Goal: Task Accomplishment & Management: Use online tool/utility

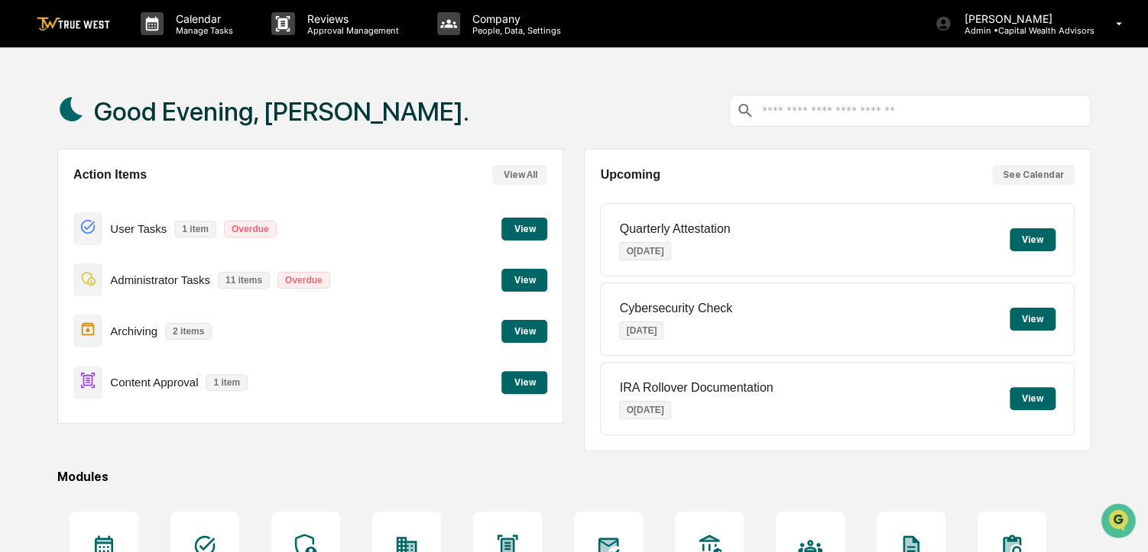
click at [532, 376] on button "View" at bounding box center [524, 382] width 46 height 23
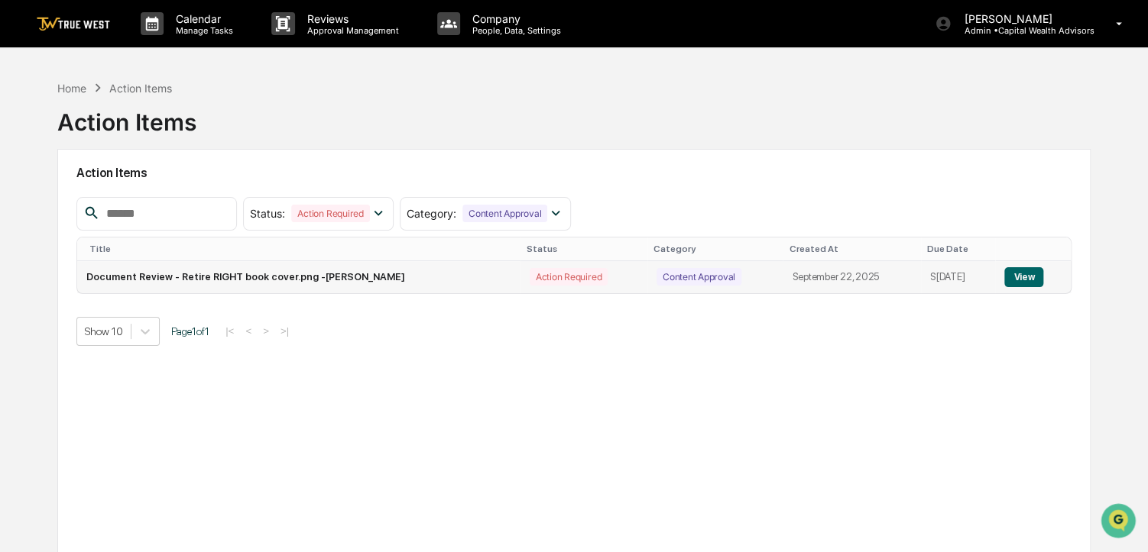
click at [1023, 286] on button "View" at bounding box center [1023, 277] width 39 height 20
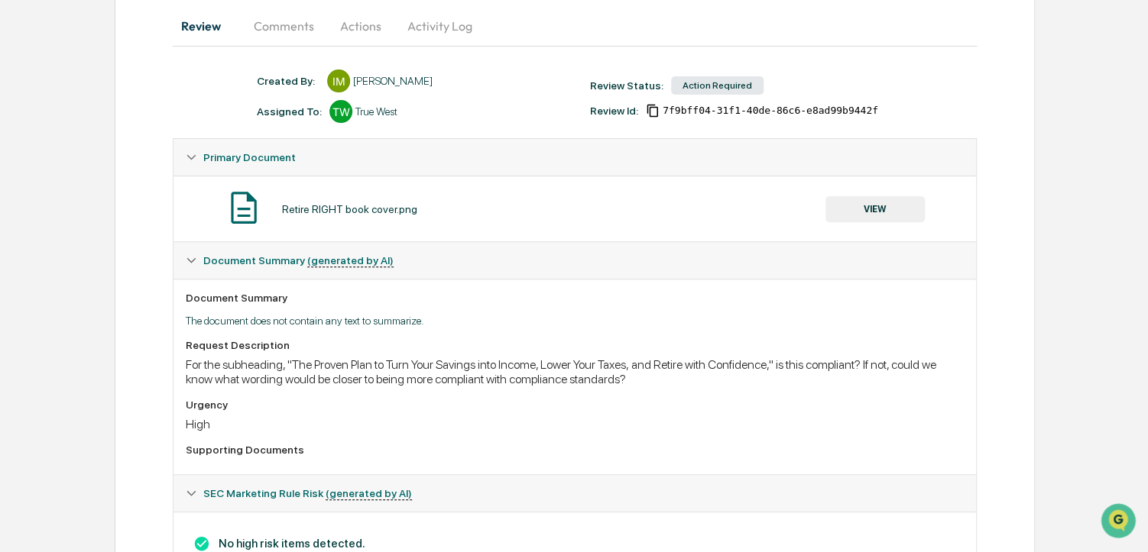
scroll to position [159, 0]
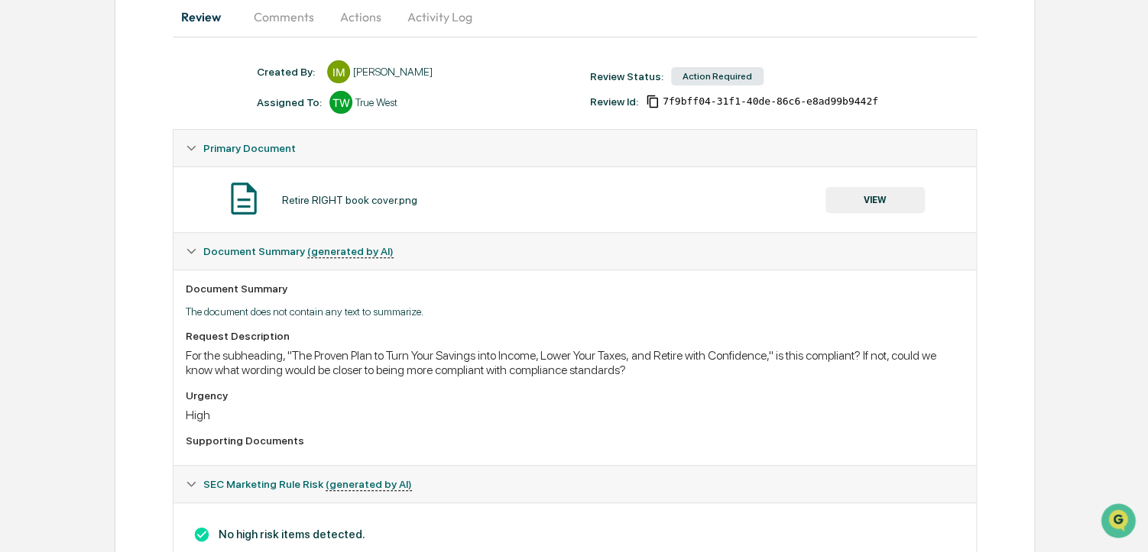
click at [878, 193] on button "VIEW" at bounding box center [874, 200] width 99 height 26
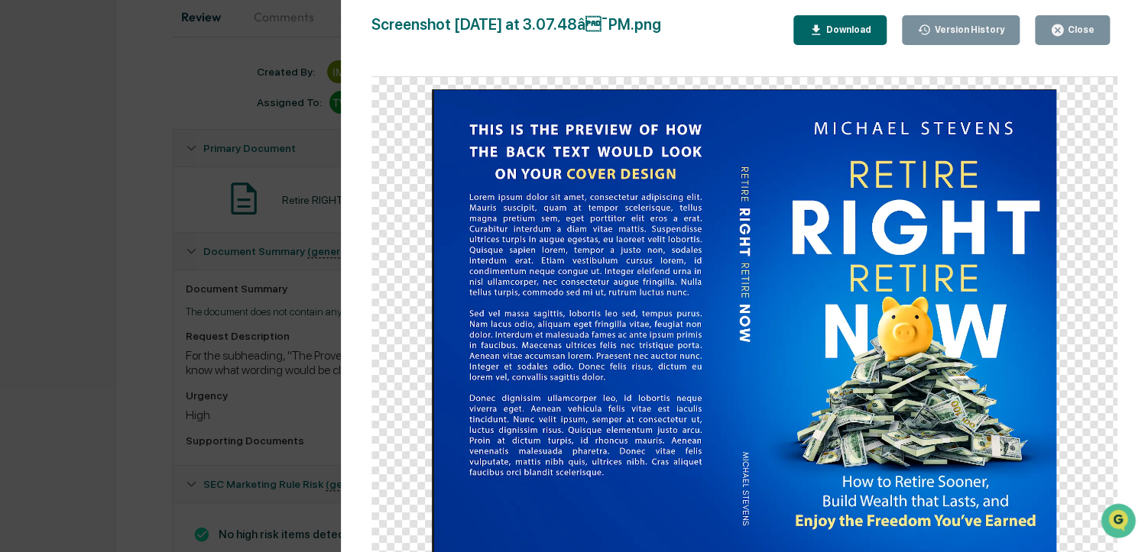
drag, startPoint x: 975, startPoint y: 247, endPoint x: 868, endPoint y: 269, distance: 109.3
click at [868, 269] on img at bounding box center [744, 322] width 624 height 466
click at [1069, 30] on div "Close" at bounding box center [1079, 29] width 30 height 11
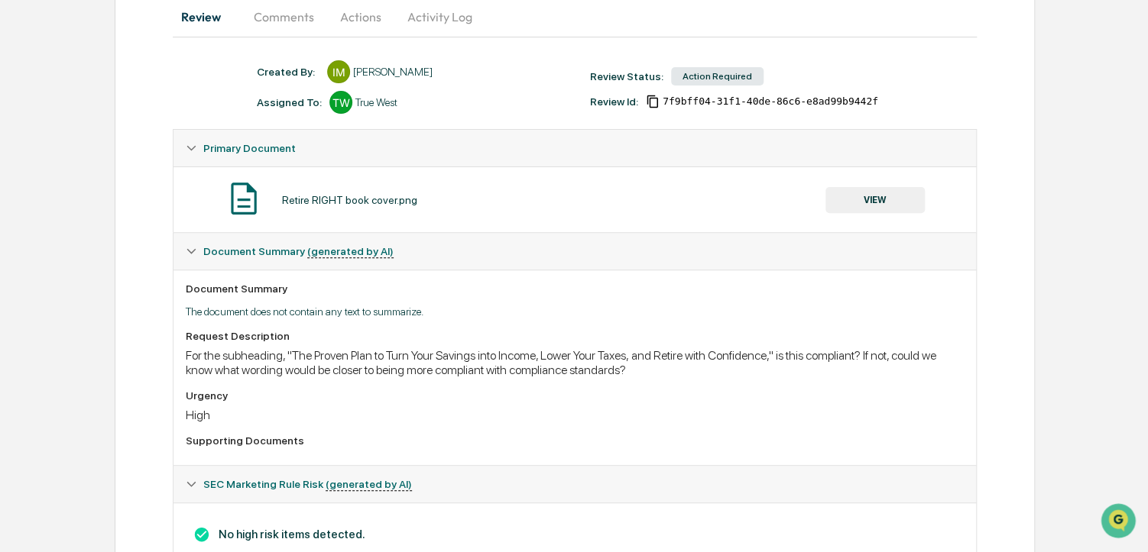
drag, startPoint x: 444, startPoint y: 400, endPoint x: 341, endPoint y: 393, distance: 103.4
click at [341, 393] on div "Urgency" at bounding box center [574, 396] width 777 height 12
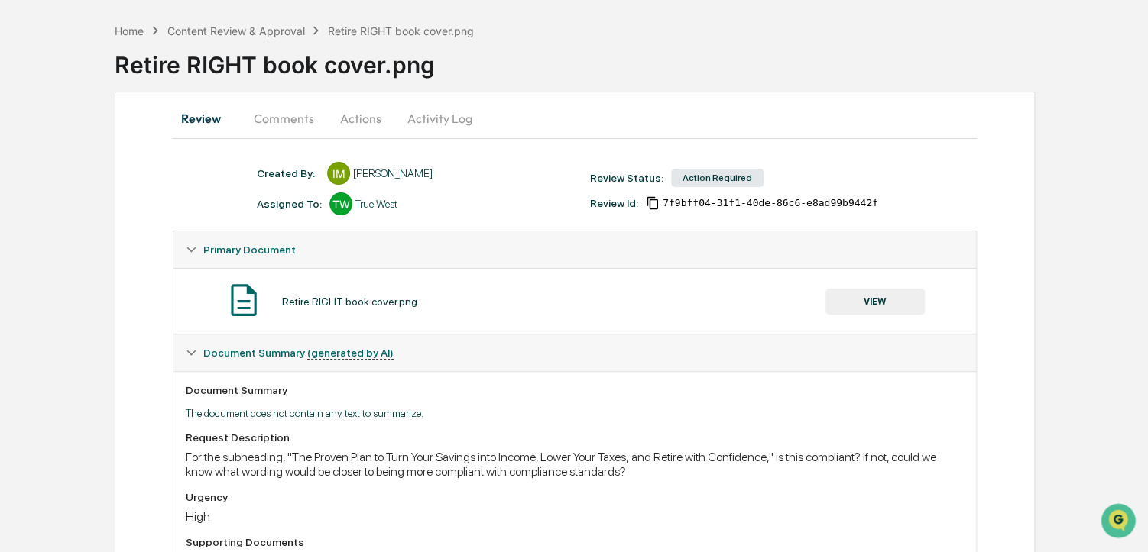
scroll to position [40, 0]
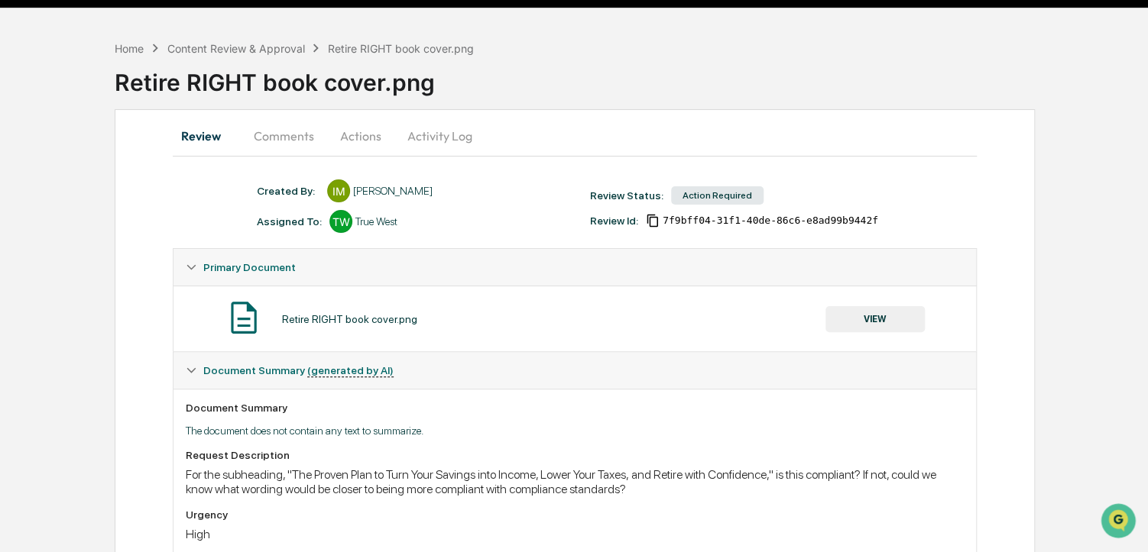
click at [274, 136] on button "Comments" at bounding box center [283, 136] width 85 height 37
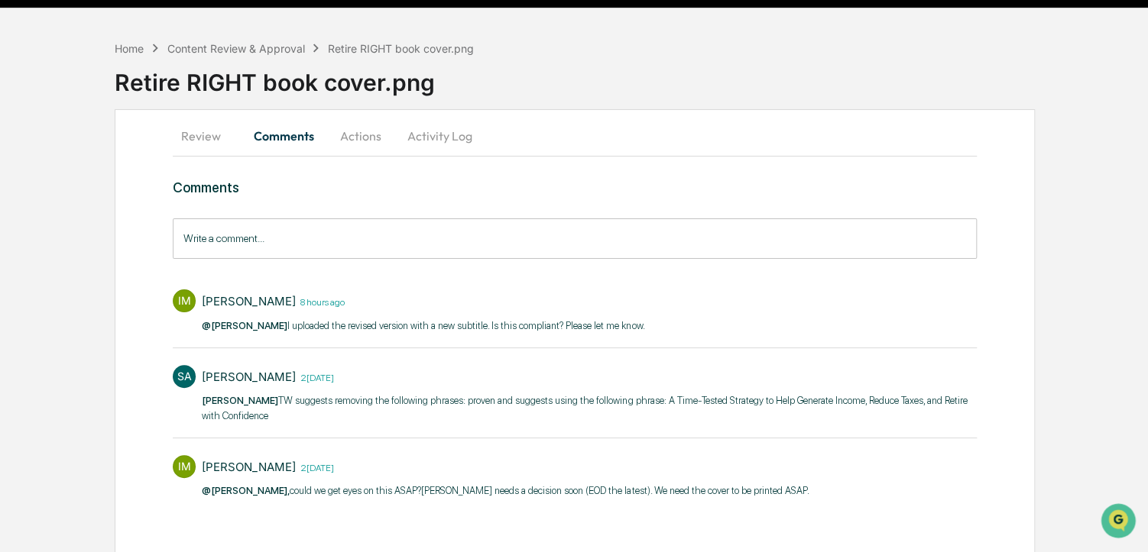
drag, startPoint x: 624, startPoint y: 154, endPoint x: 562, endPoint y: 137, distance: 64.3
click at [562, 137] on div "Review Comments Actions Activity Log" at bounding box center [574, 136] width 803 height 37
drag, startPoint x: 553, startPoint y: 83, endPoint x: 533, endPoint y: 83, distance: 19.9
click at [533, 83] on div "Retire RIGHT book cover.png" at bounding box center [631, 77] width 1033 height 40
click at [222, 128] on button "Review" at bounding box center [207, 136] width 69 height 37
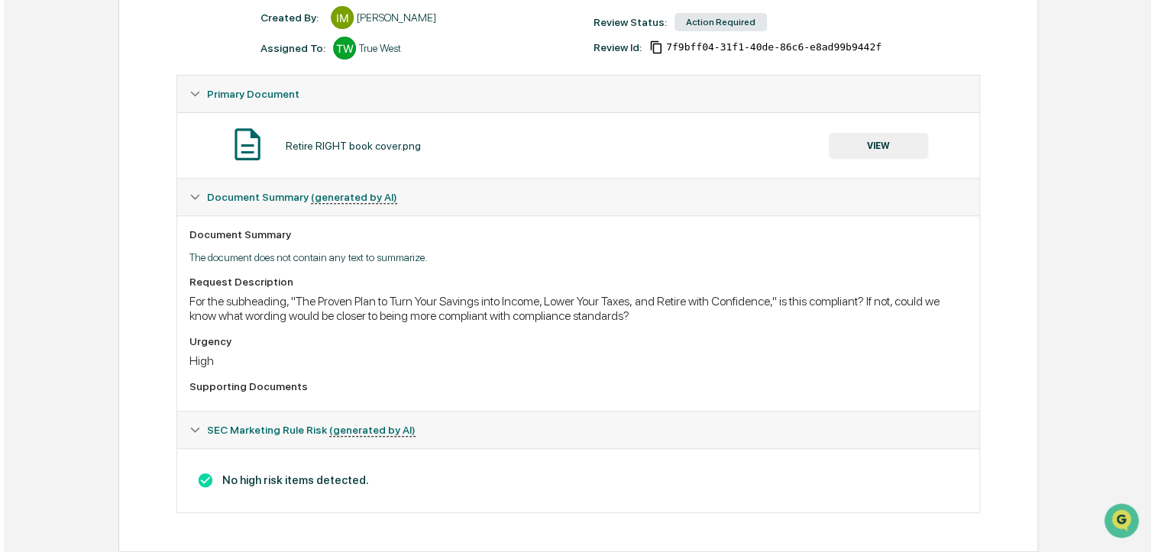
scroll to position [0, 0]
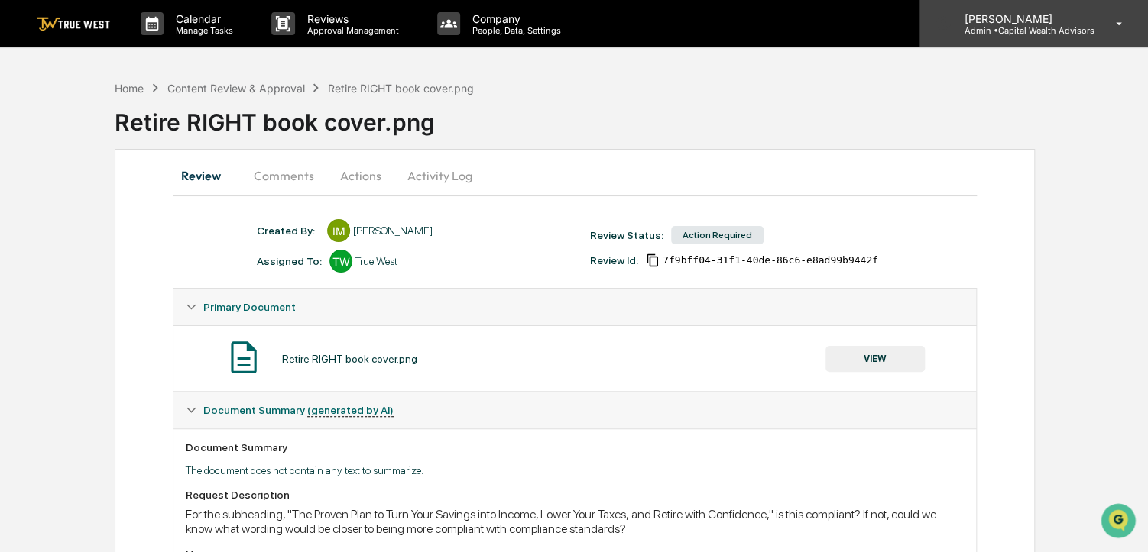
click at [1088, 16] on p "[PERSON_NAME]" at bounding box center [1022, 18] width 142 height 13
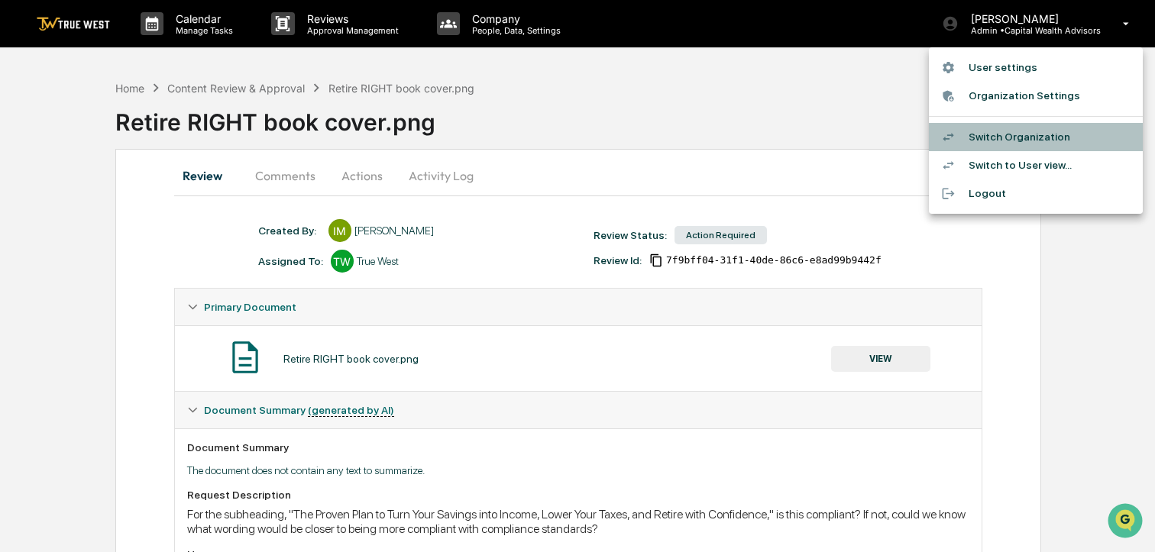
click at [1028, 134] on li "Switch Organization" at bounding box center [1036, 137] width 214 height 28
